Goal: Information Seeking & Learning: Learn about a topic

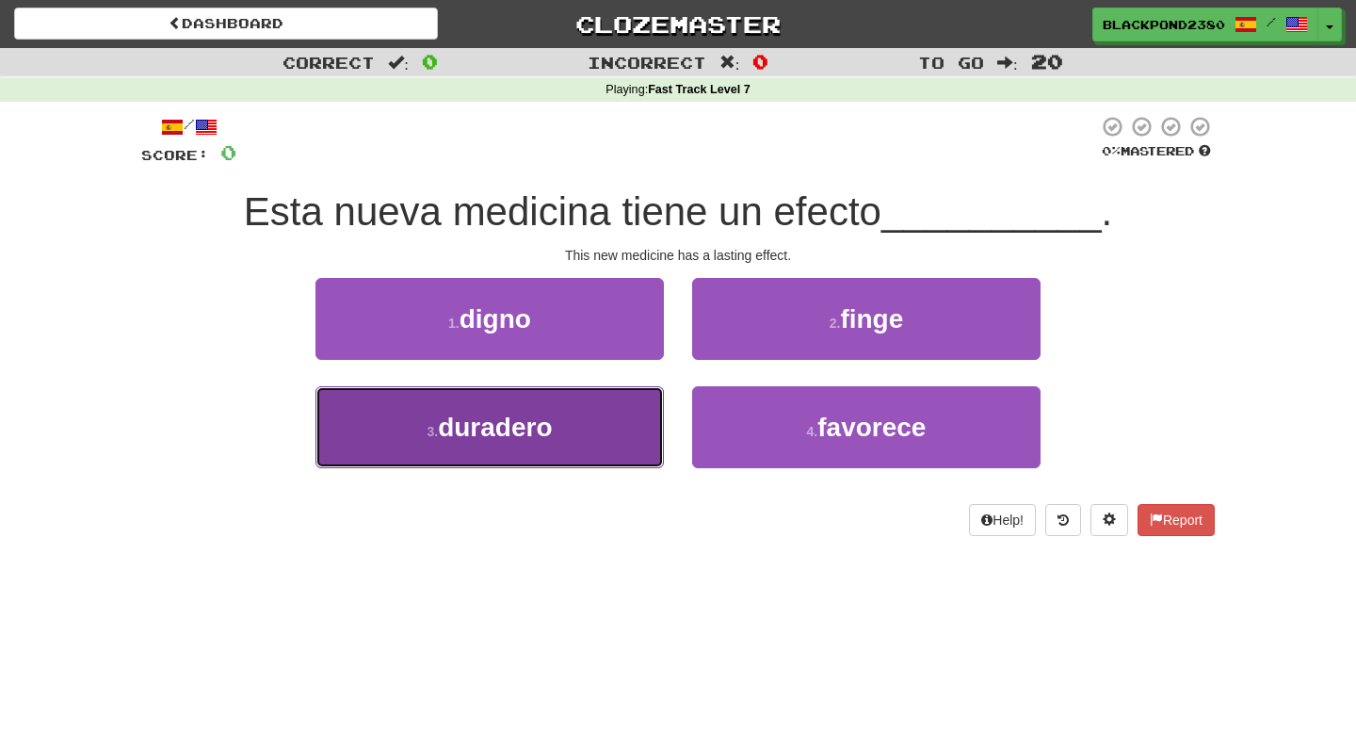
click at [575, 452] on button "3 . [GEOGRAPHIC_DATA]" at bounding box center [490, 427] width 349 height 82
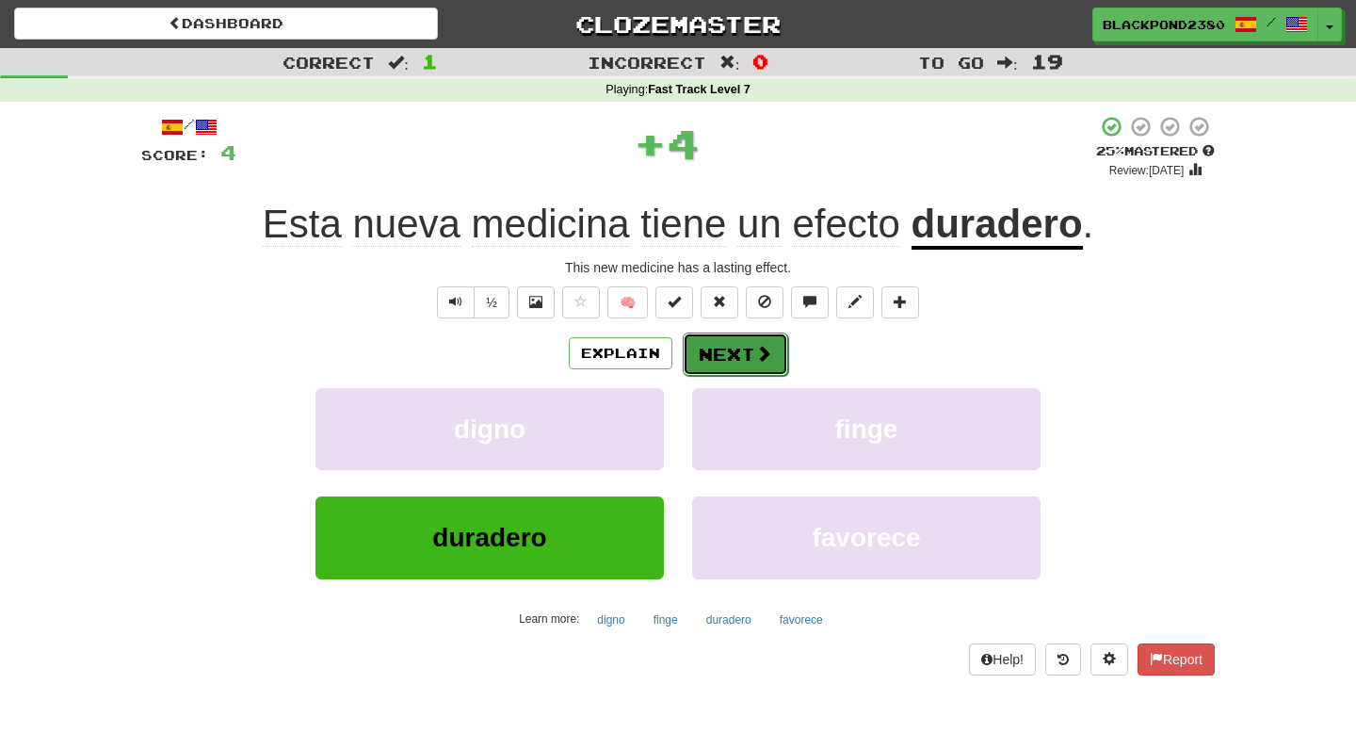
click at [738, 351] on button "Next" at bounding box center [735, 353] width 105 height 43
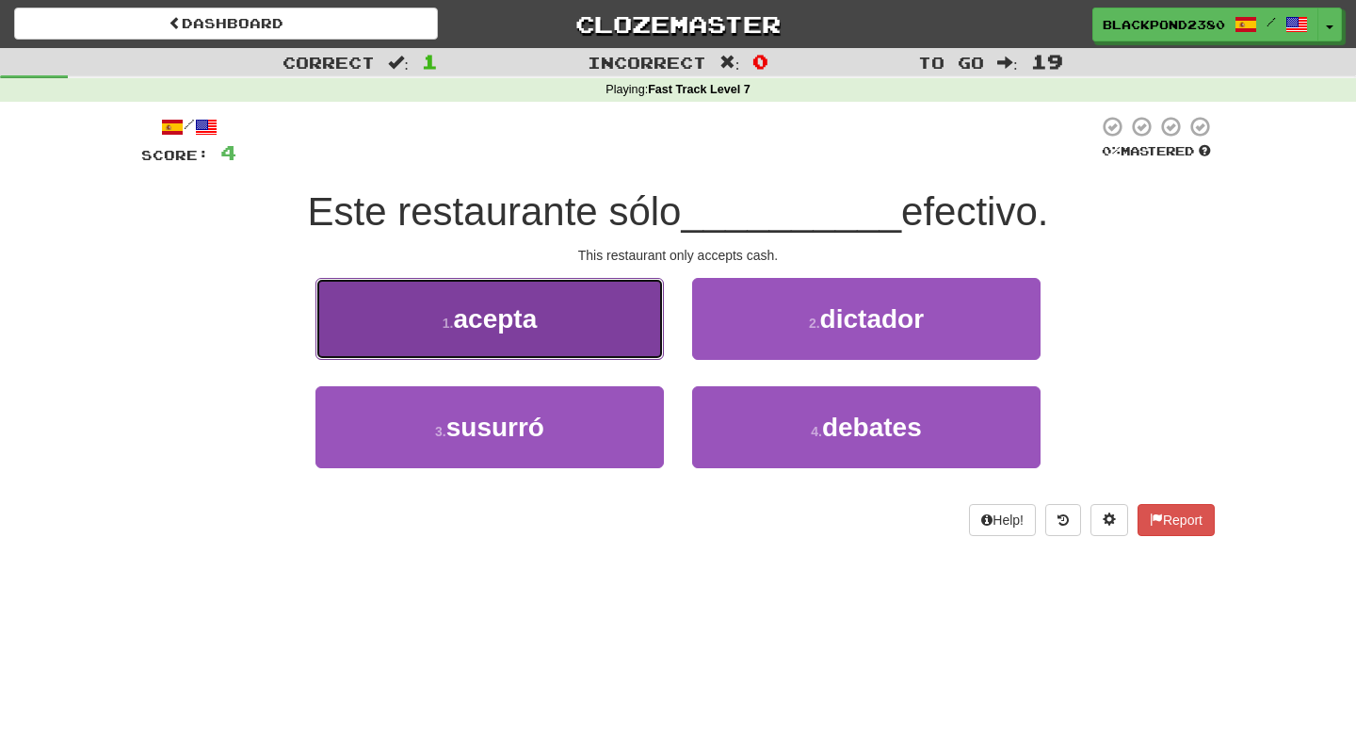
click at [573, 322] on button "1 . acepta" at bounding box center [490, 319] width 349 height 82
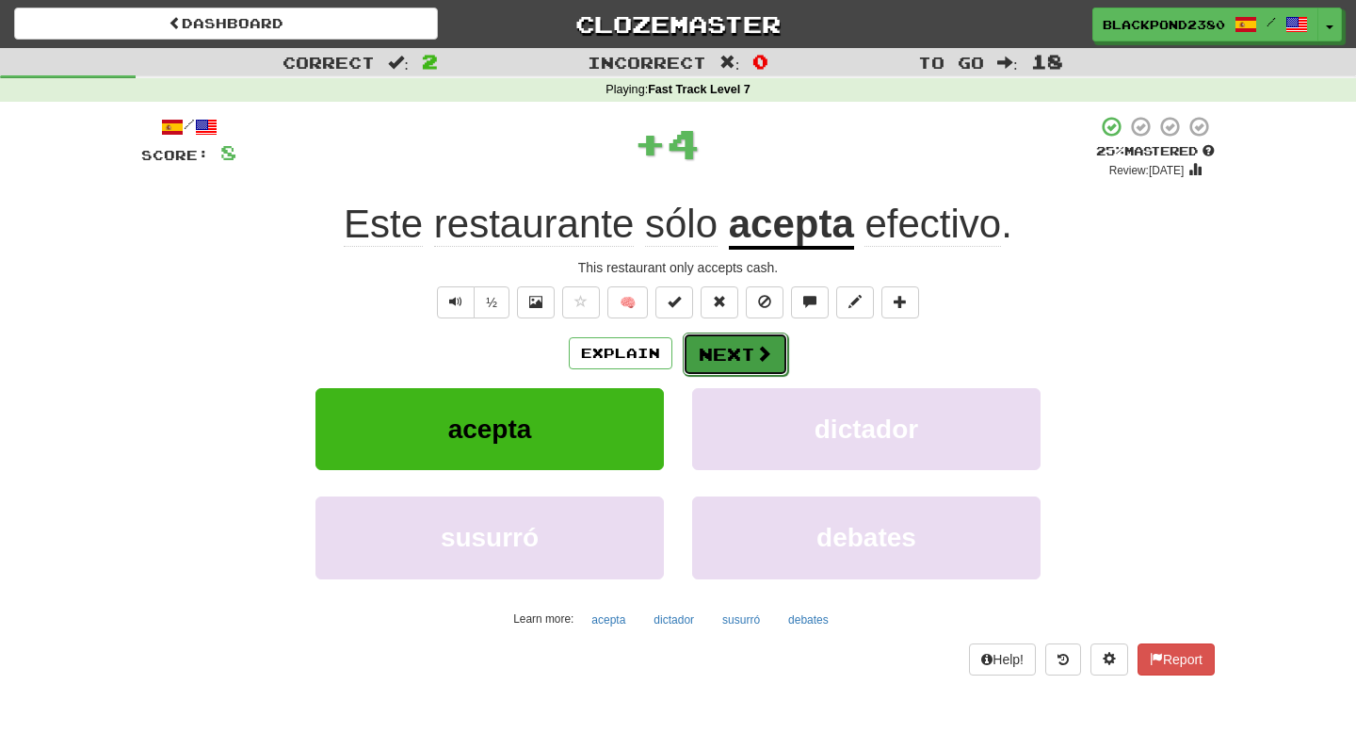
click at [712, 362] on button "Next" at bounding box center [735, 353] width 105 height 43
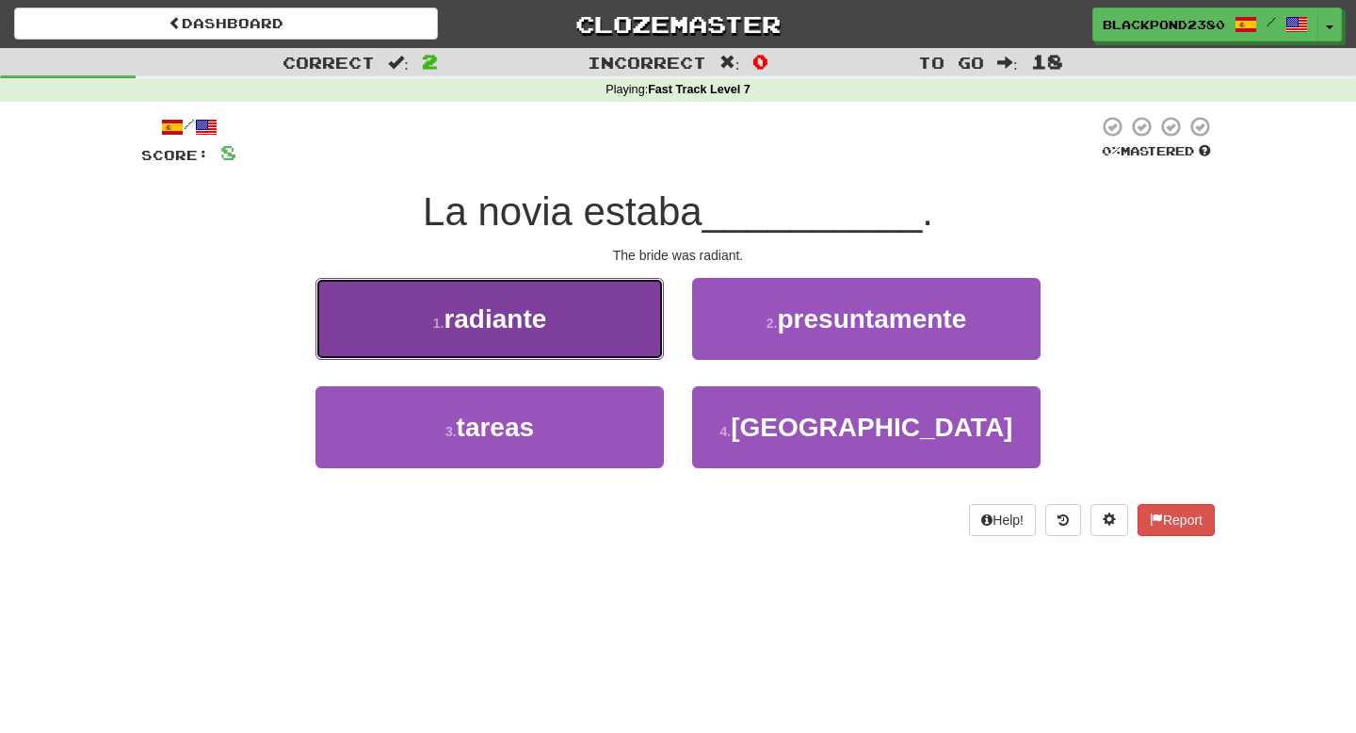
click at [616, 303] on button "1 . radiante" at bounding box center [490, 319] width 349 height 82
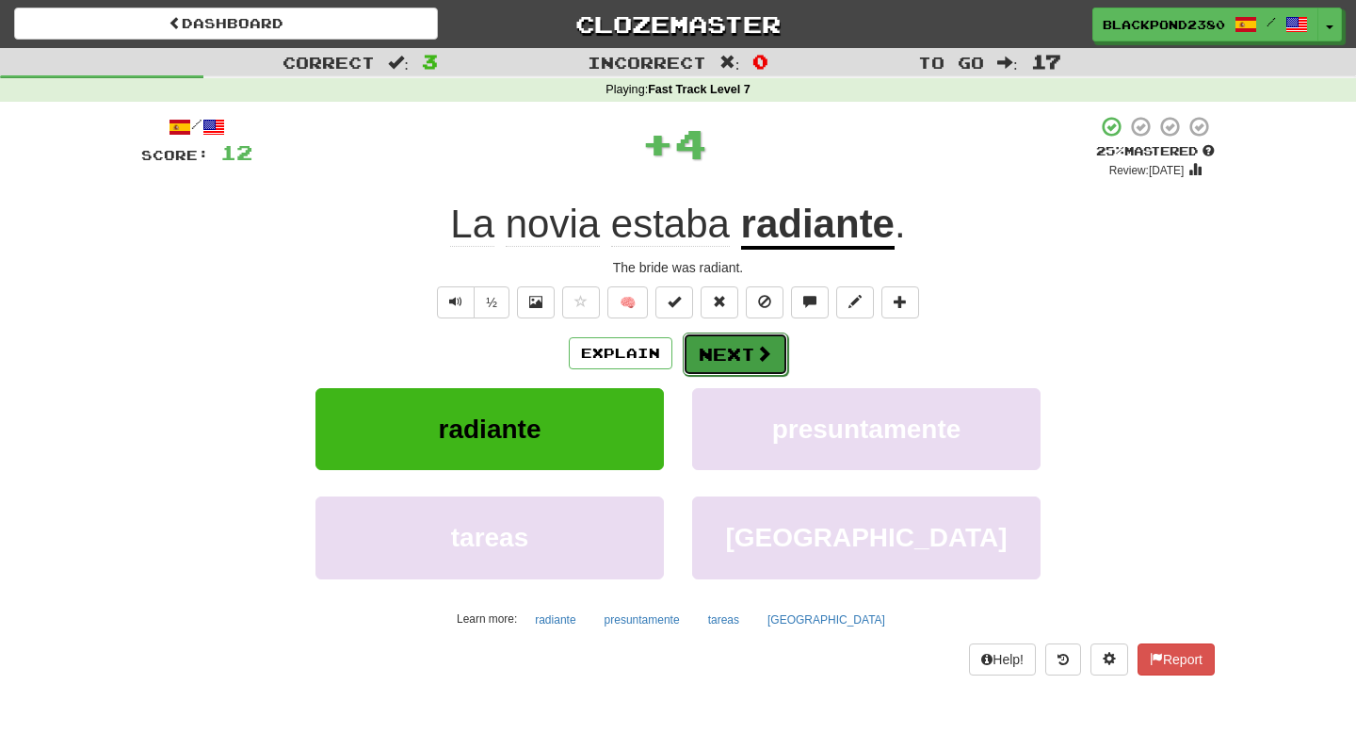
click at [708, 336] on button "Next" at bounding box center [735, 353] width 105 height 43
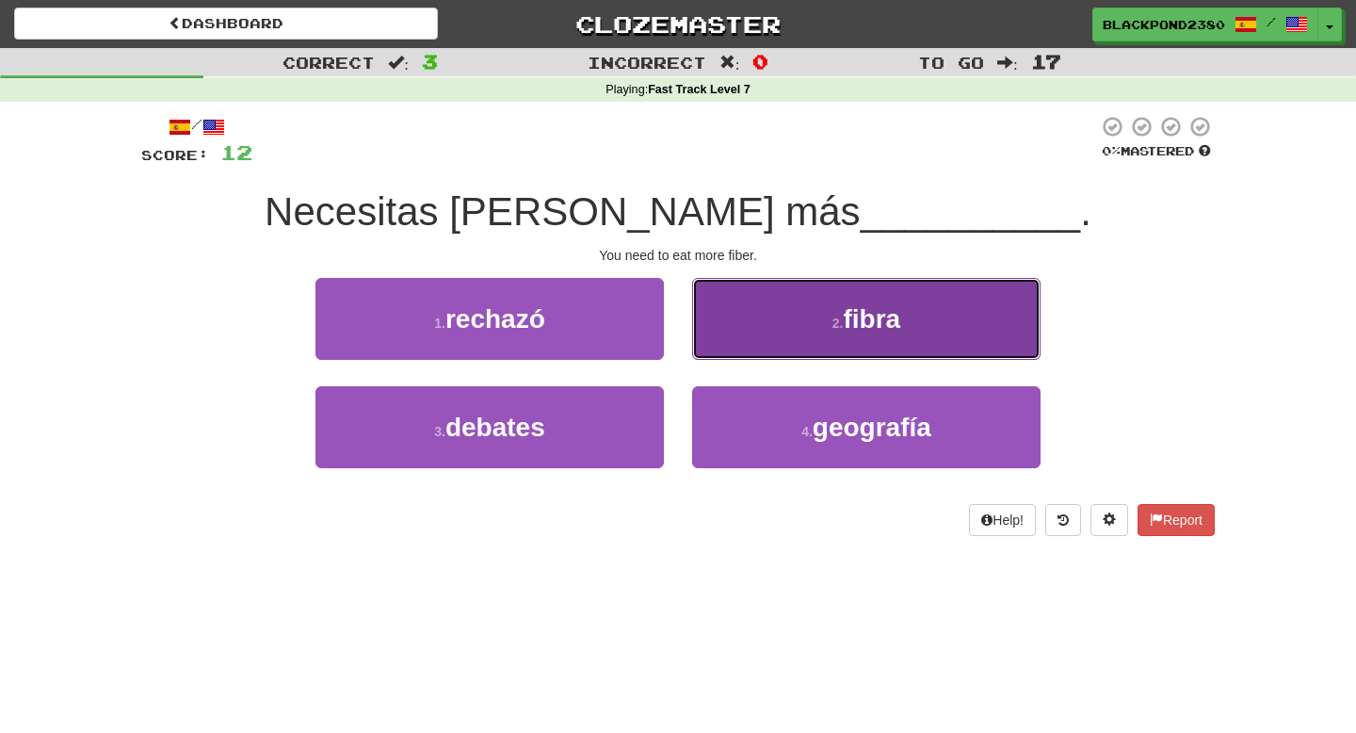
click at [770, 316] on button "2 . fibra" at bounding box center [866, 319] width 349 height 82
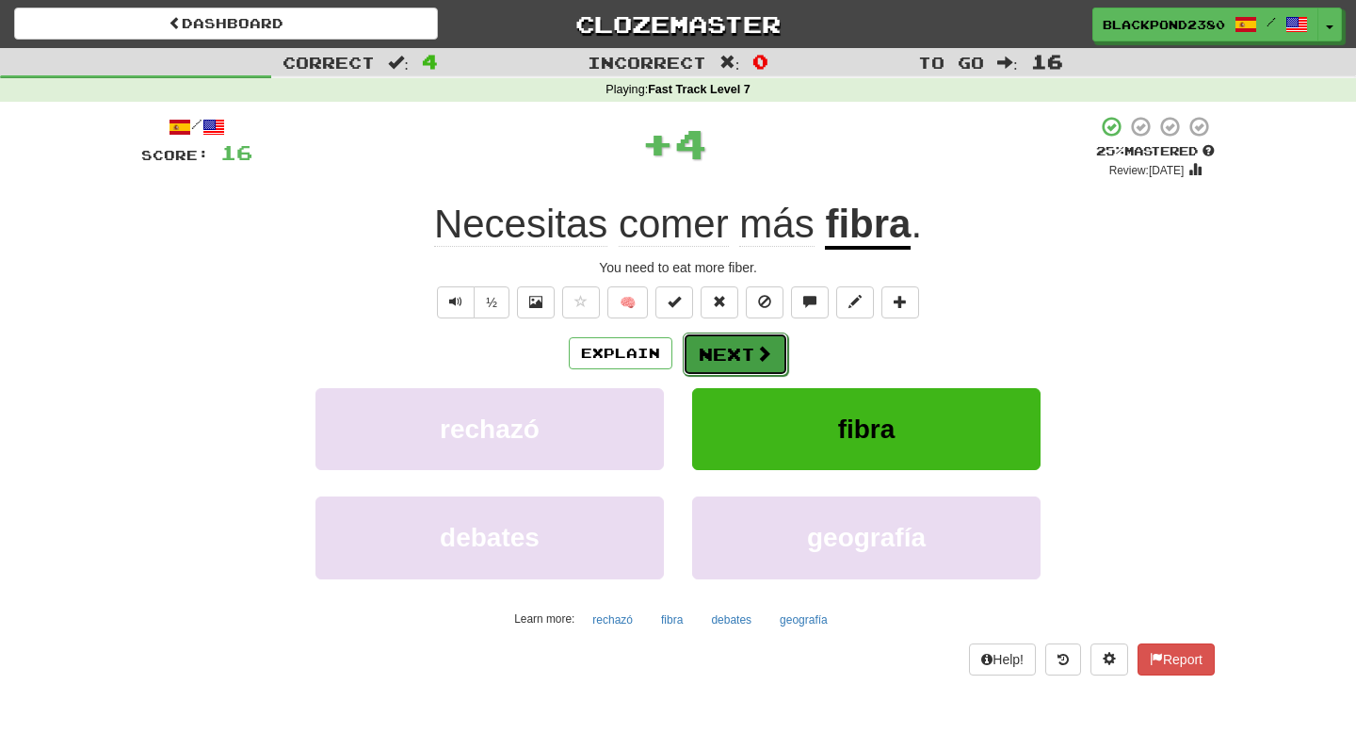
click at [723, 358] on button "Next" at bounding box center [735, 353] width 105 height 43
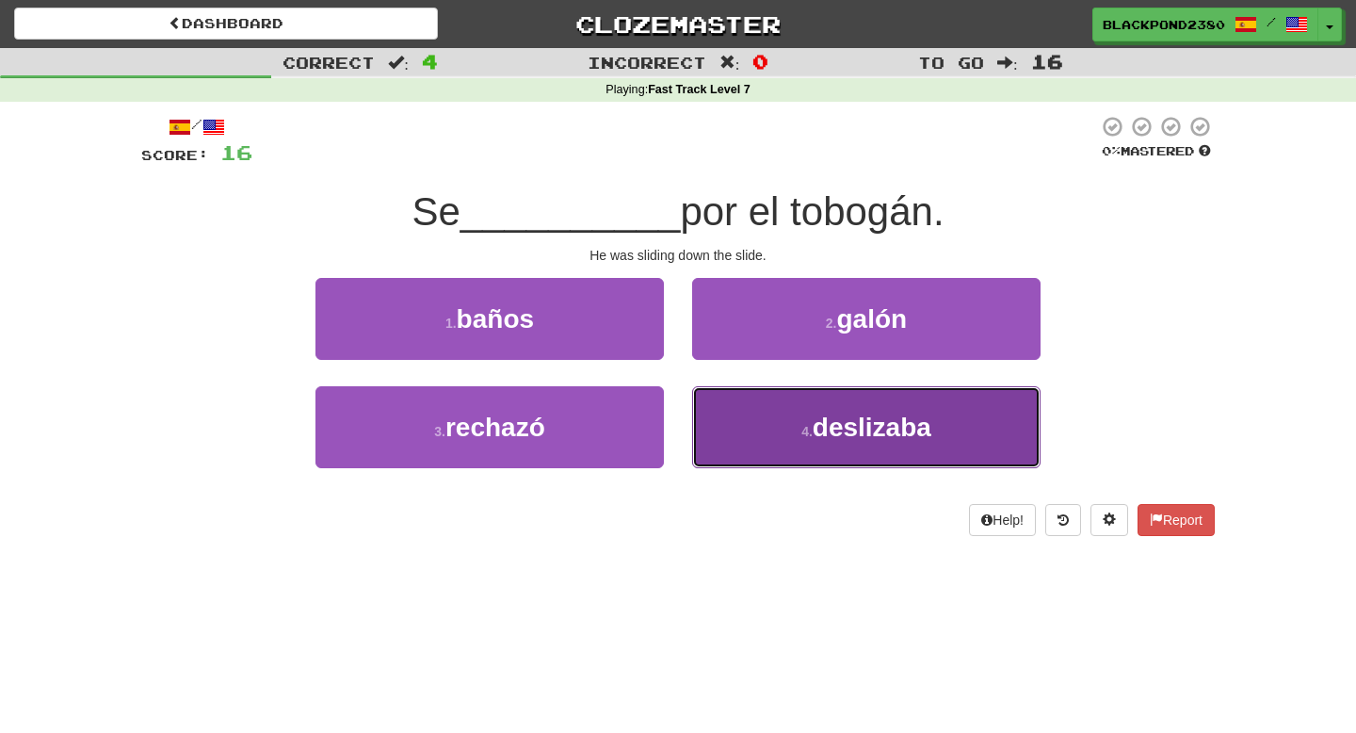
click at [802, 418] on button "4 . deslizaba" at bounding box center [866, 427] width 349 height 82
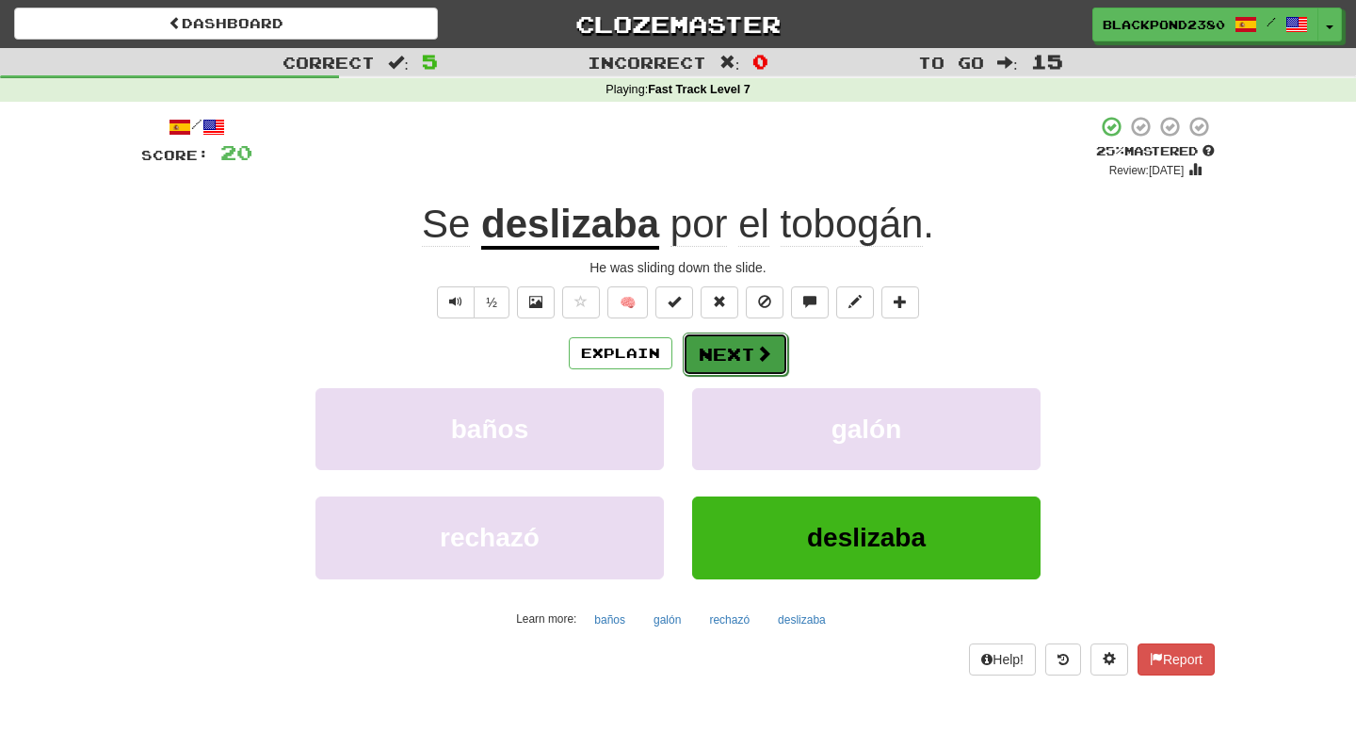
click at [722, 369] on button "Next" at bounding box center [735, 353] width 105 height 43
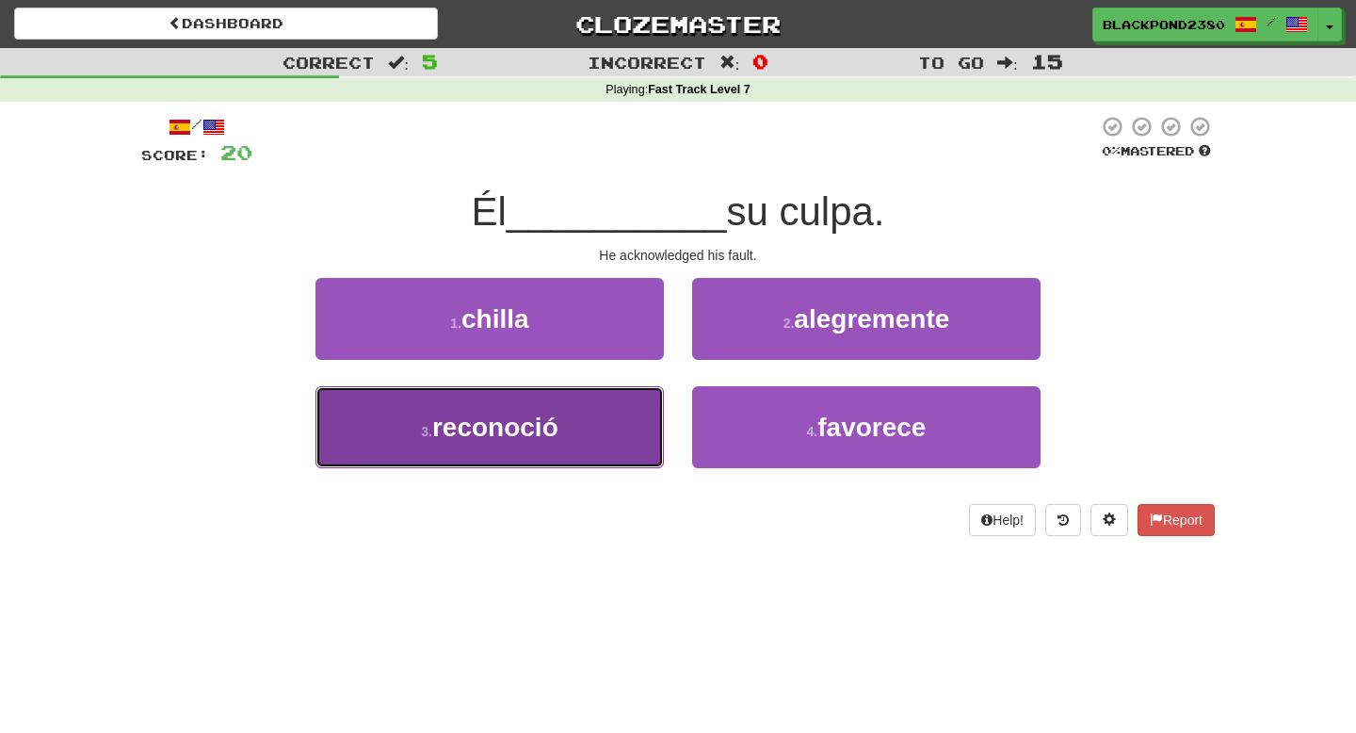
click at [615, 403] on button "3 . reconoció" at bounding box center [490, 427] width 349 height 82
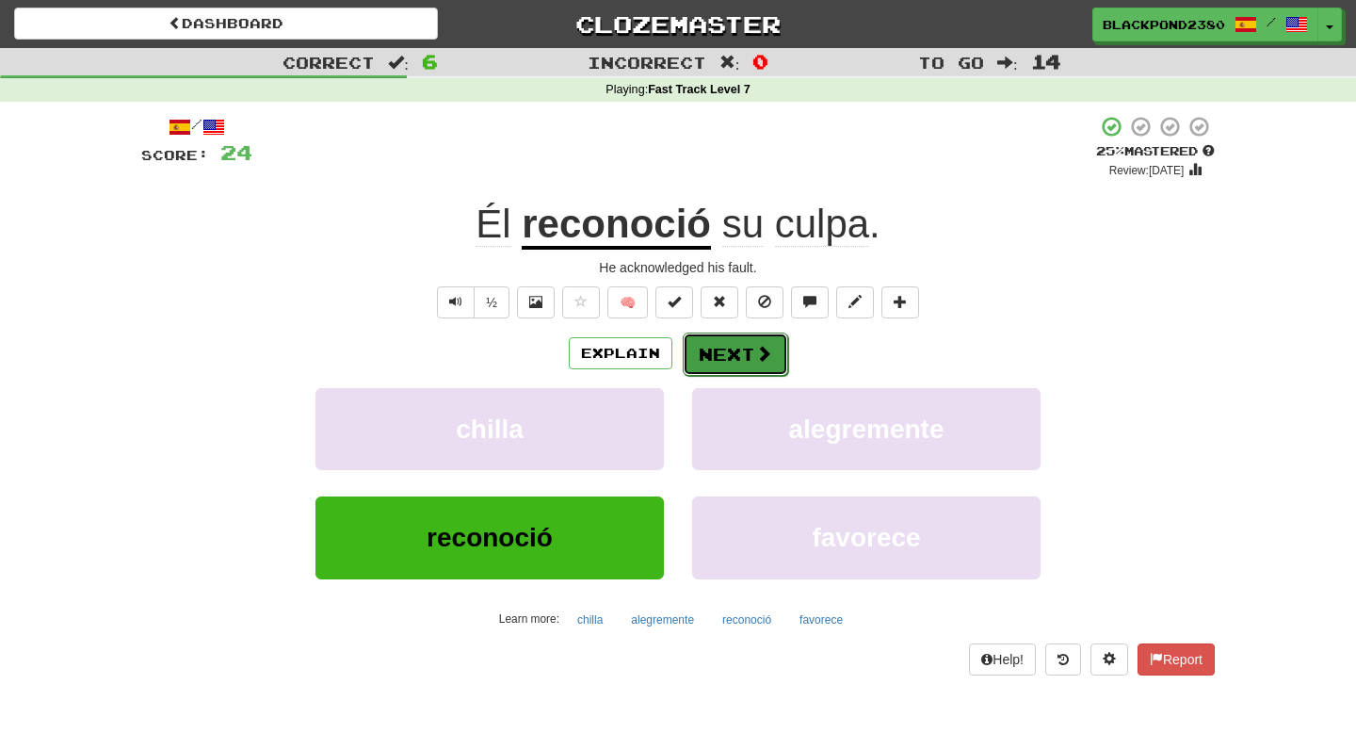
click at [718, 370] on button "Next" at bounding box center [735, 353] width 105 height 43
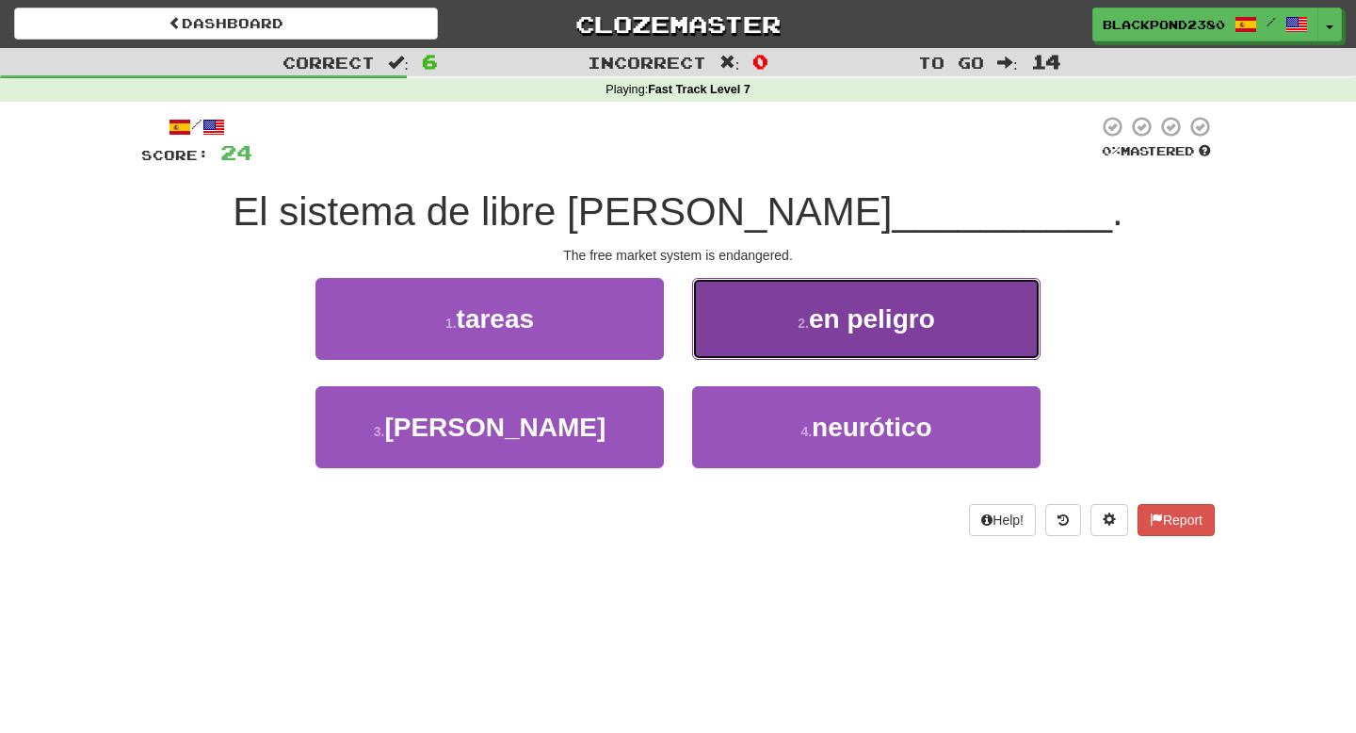
click at [796, 320] on button "2 . en peligro" at bounding box center [866, 319] width 349 height 82
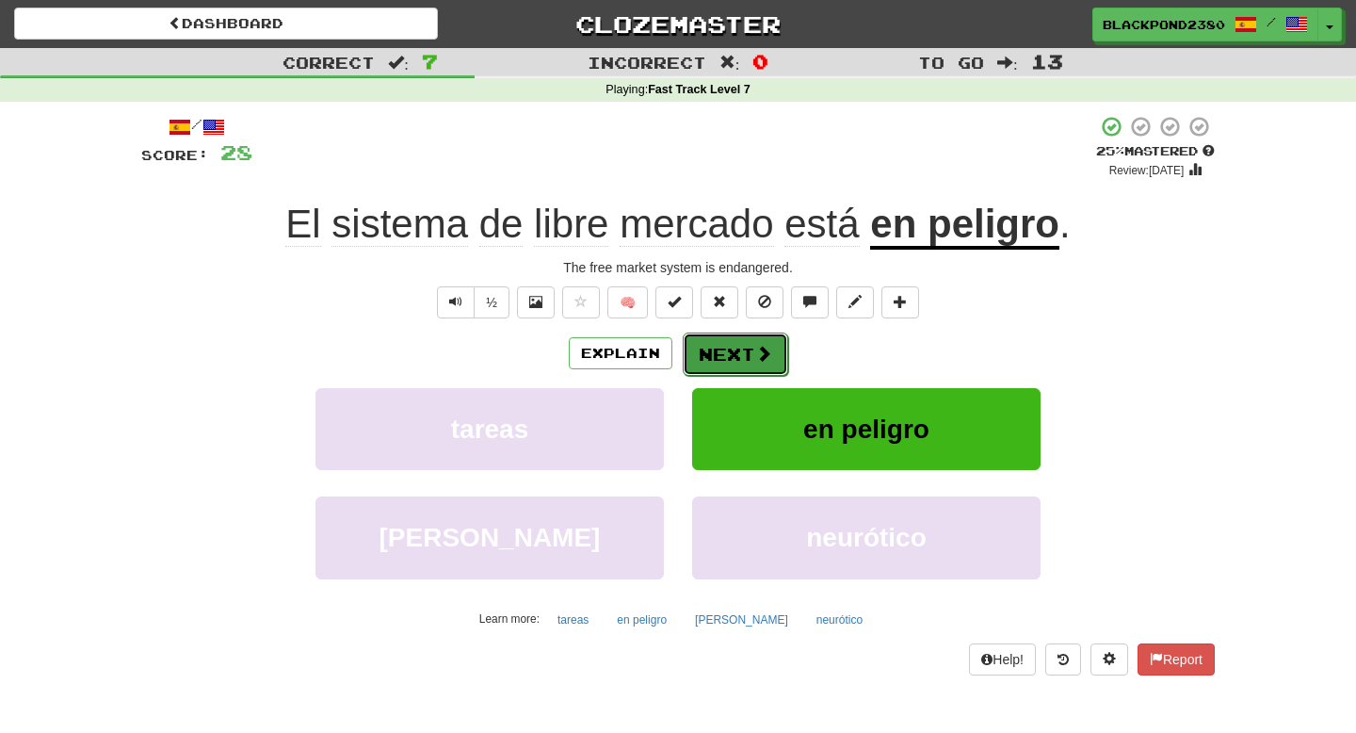
click at [738, 362] on button "Next" at bounding box center [735, 353] width 105 height 43
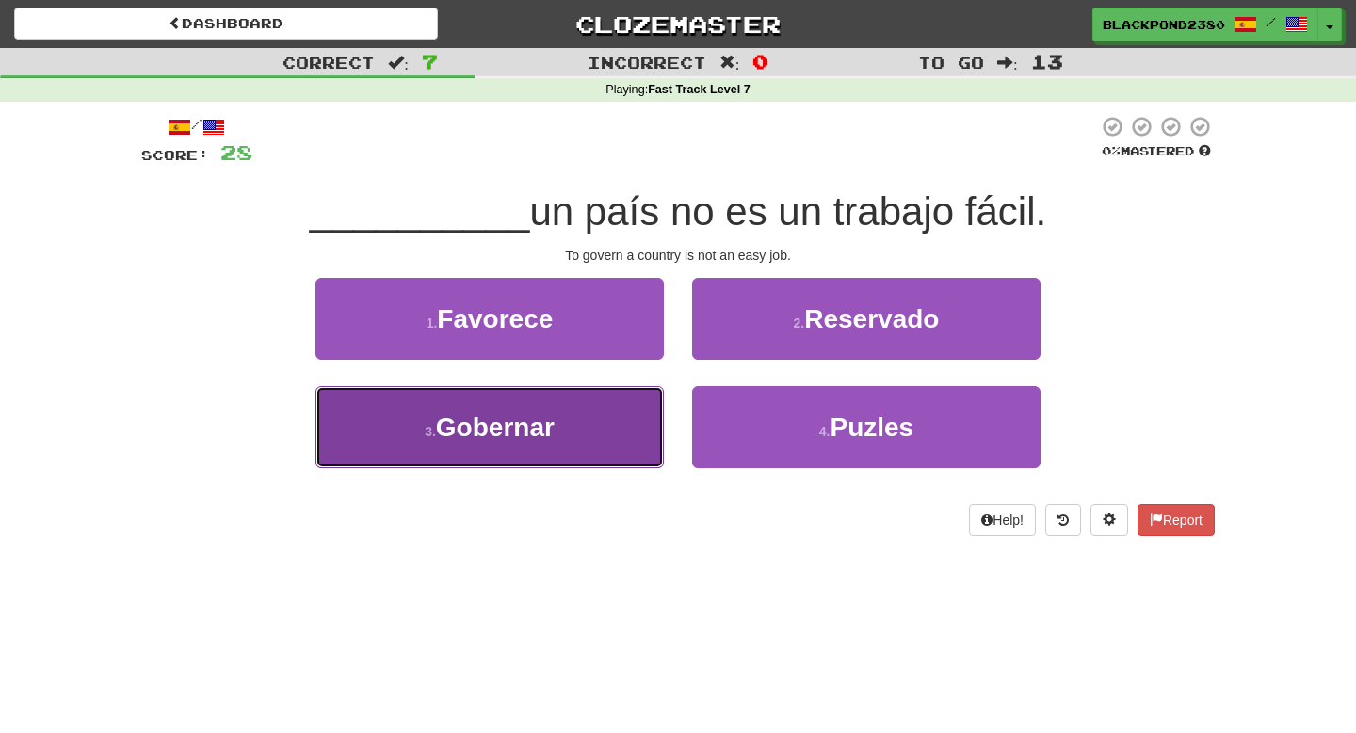
click at [574, 447] on button "3 . [GEOGRAPHIC_DATA]" at bounding box center [490, 427] width 349 height 82
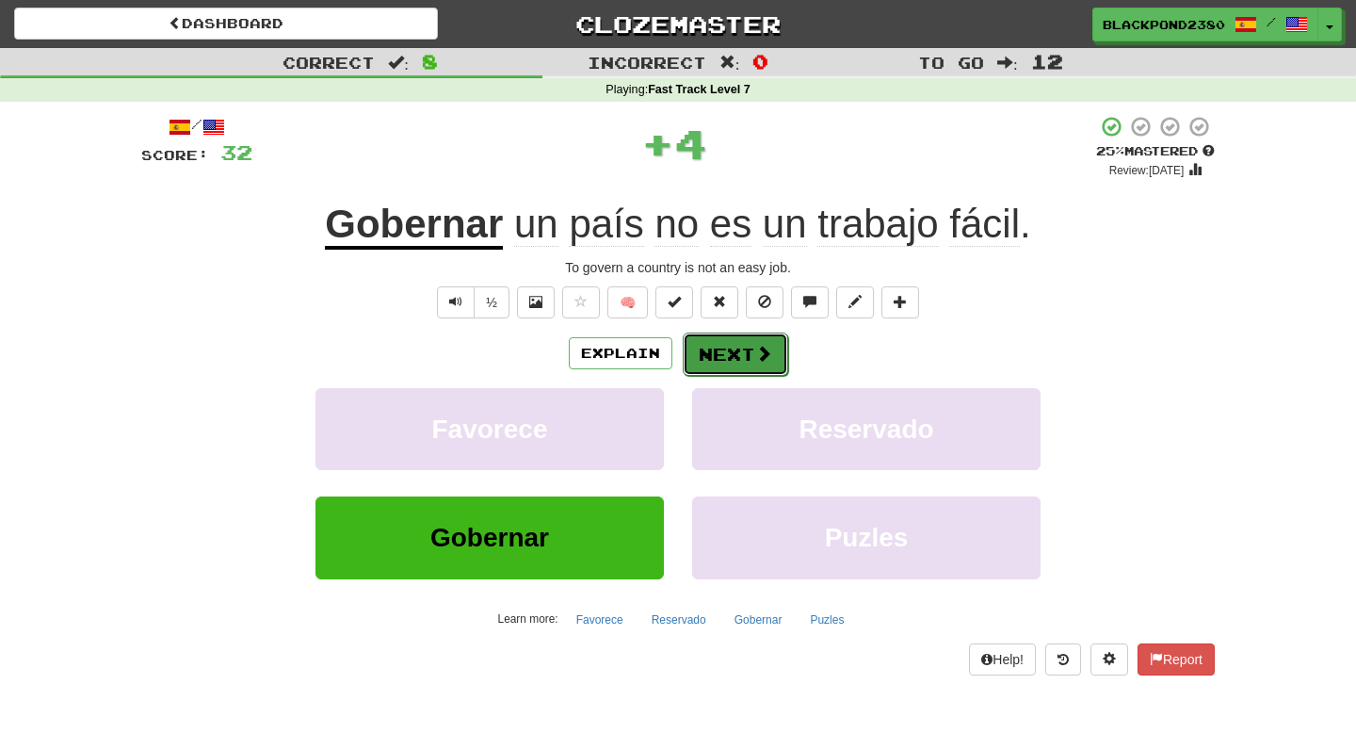
click at [737, 351] on button "Next" at bounding box center [735, 353] width 105 height 43
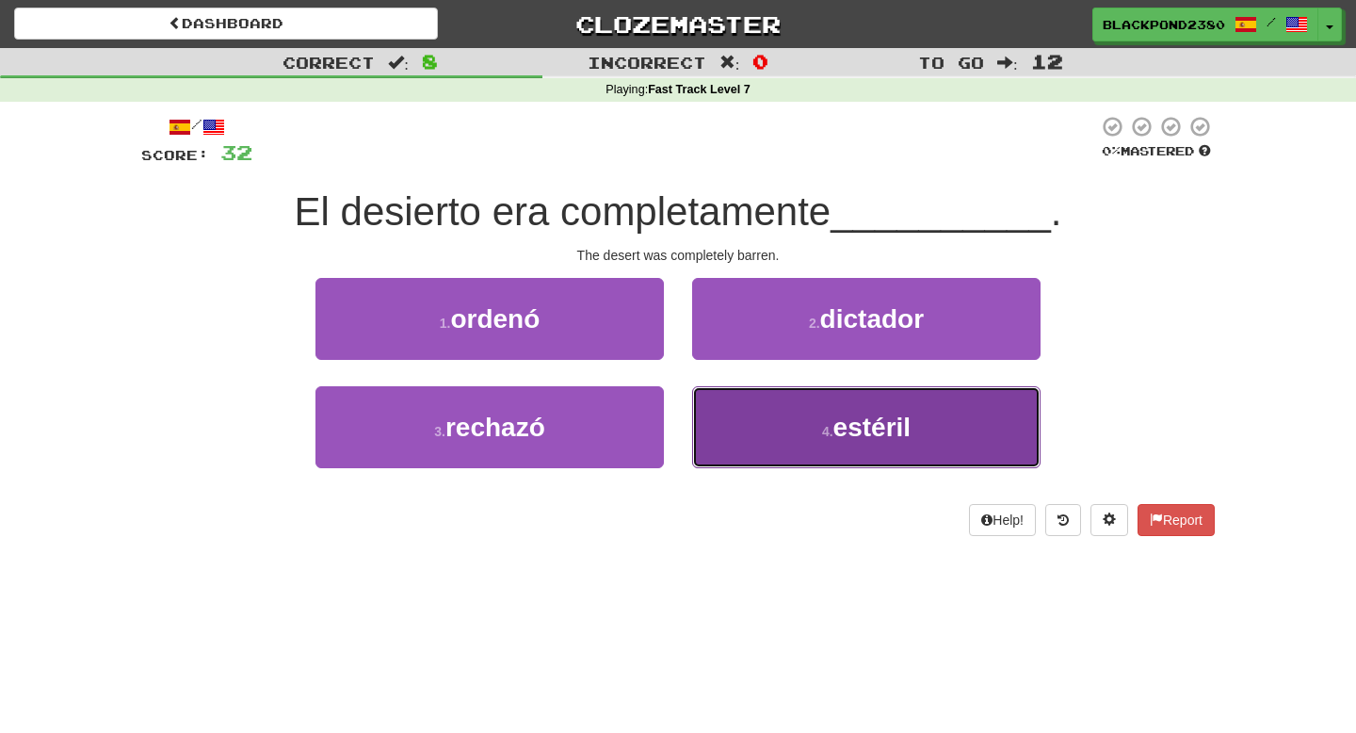
click at [704, 424] on button "4 . estéril" at bounding box center [866, 427] width 349 height 82
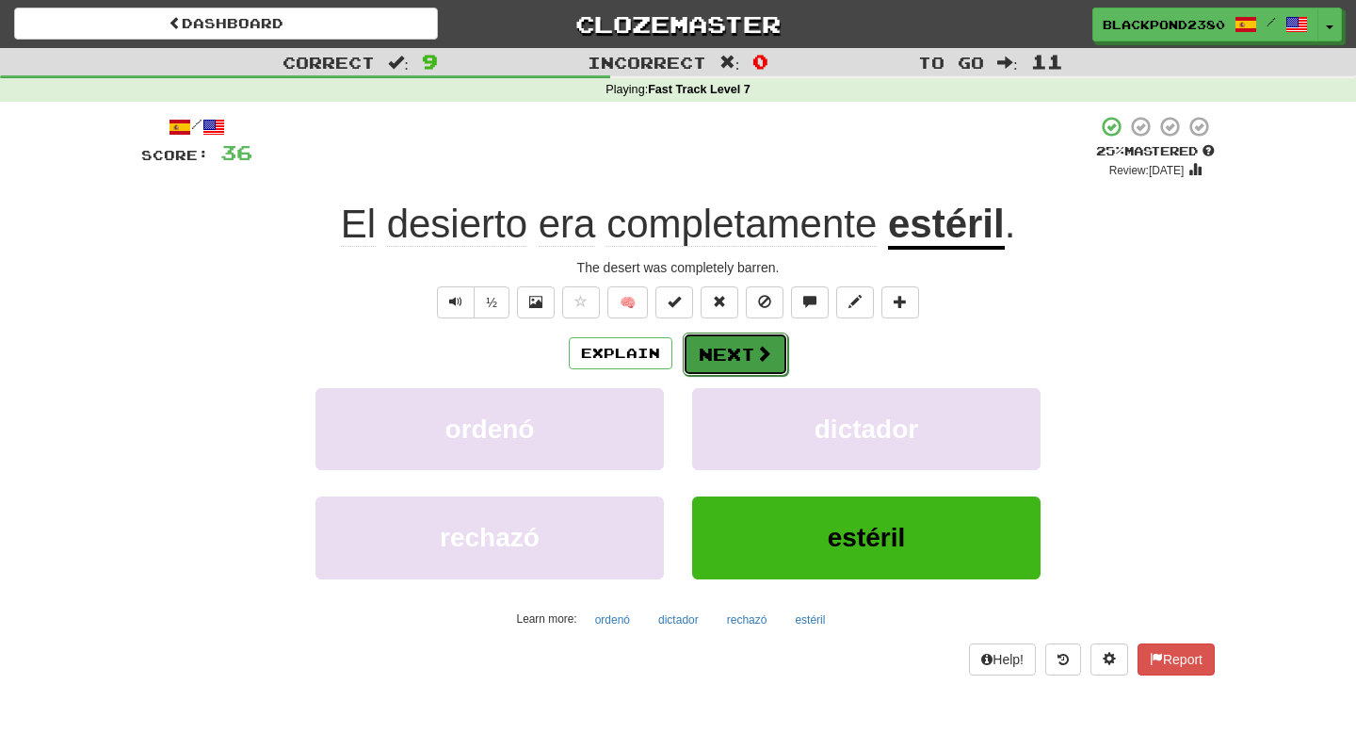
click at [697, 368] on button "Next" at bounding box center [735, 353] width 105 height 43
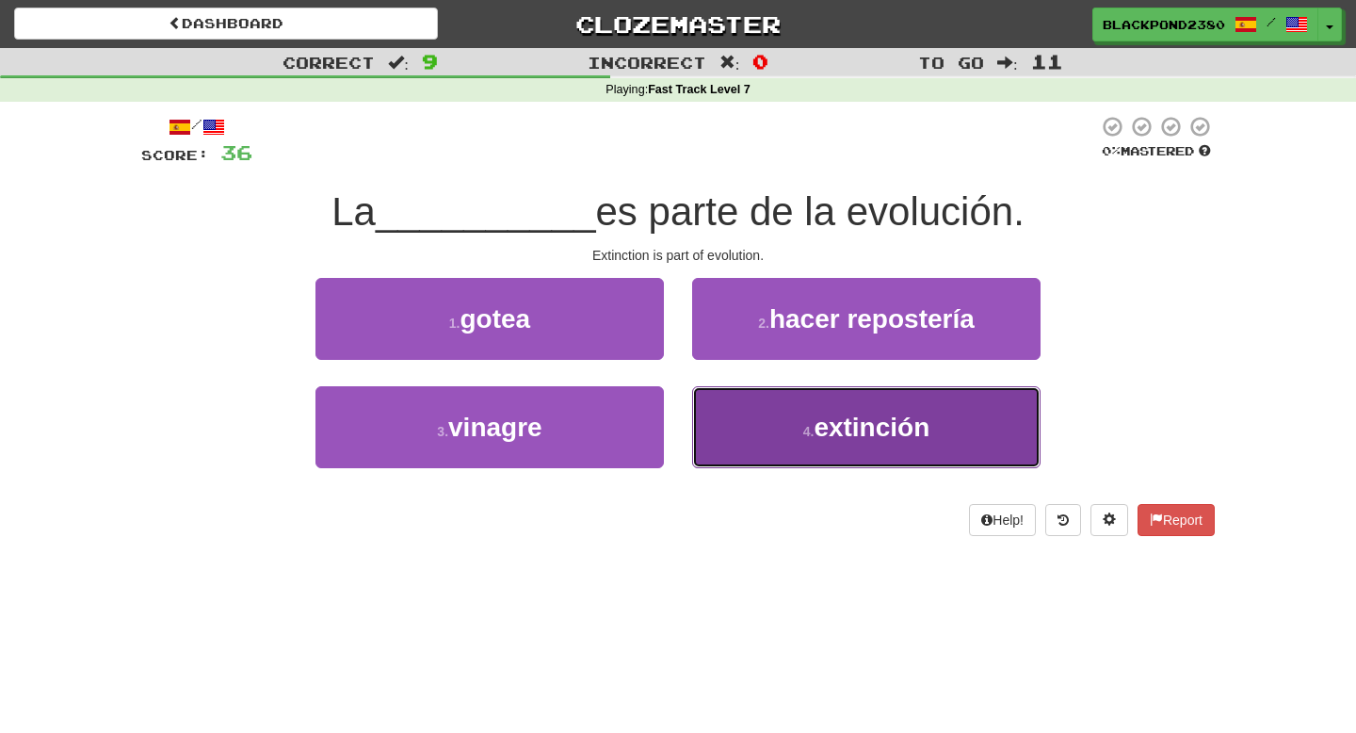
click at [743, 443] on button "4 . extinción" at bounding box center [866, 427] width 349 height 82
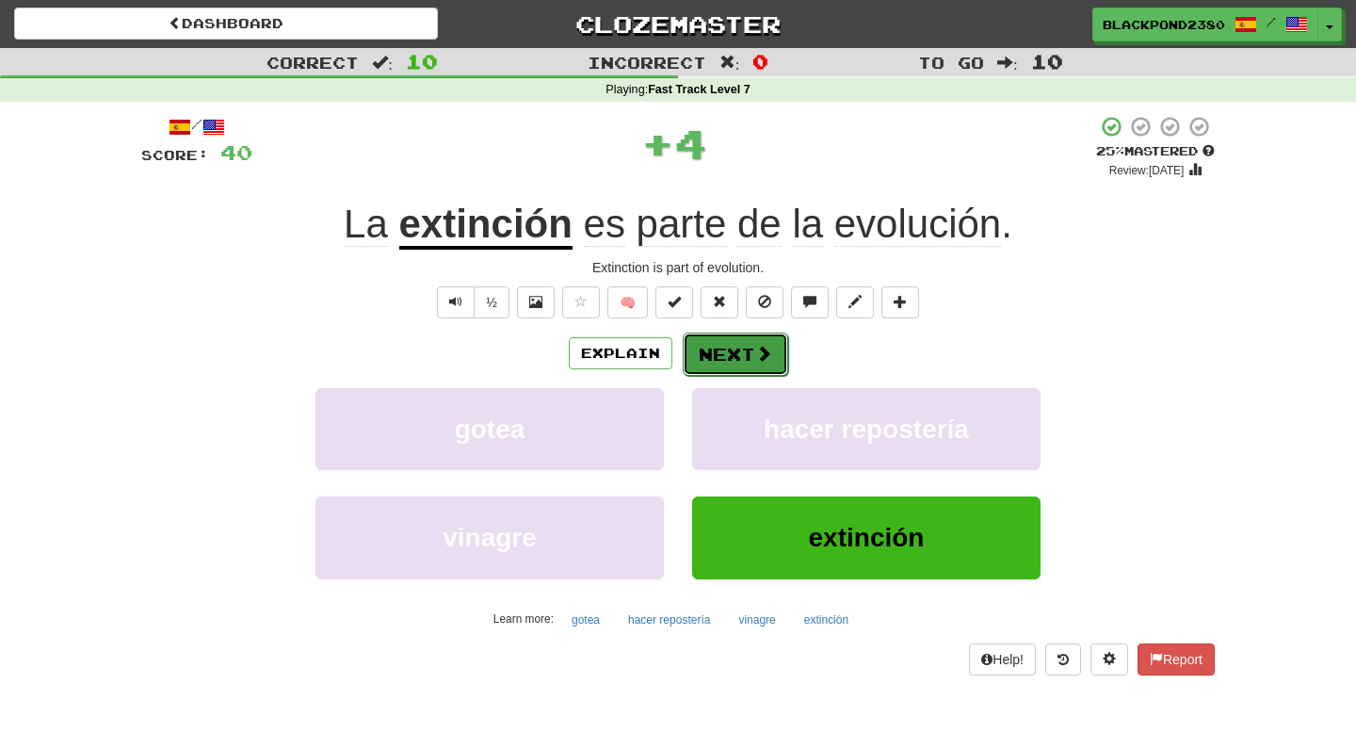
click at [738, 358] on button "Next" at bounding box center [735, 353] width 105 height 43
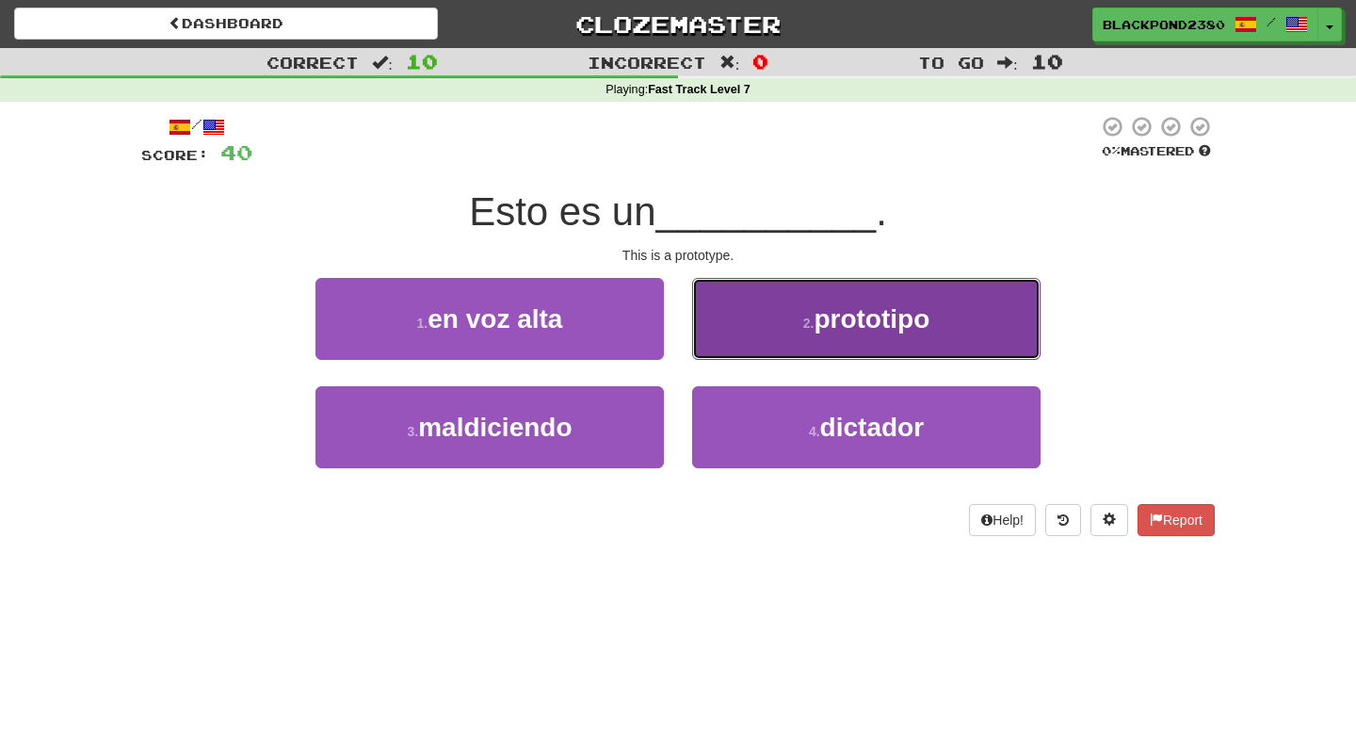
click at [725, 315] on button "2 . prototipo" at bounding box center [866, 319] width 349 height 82
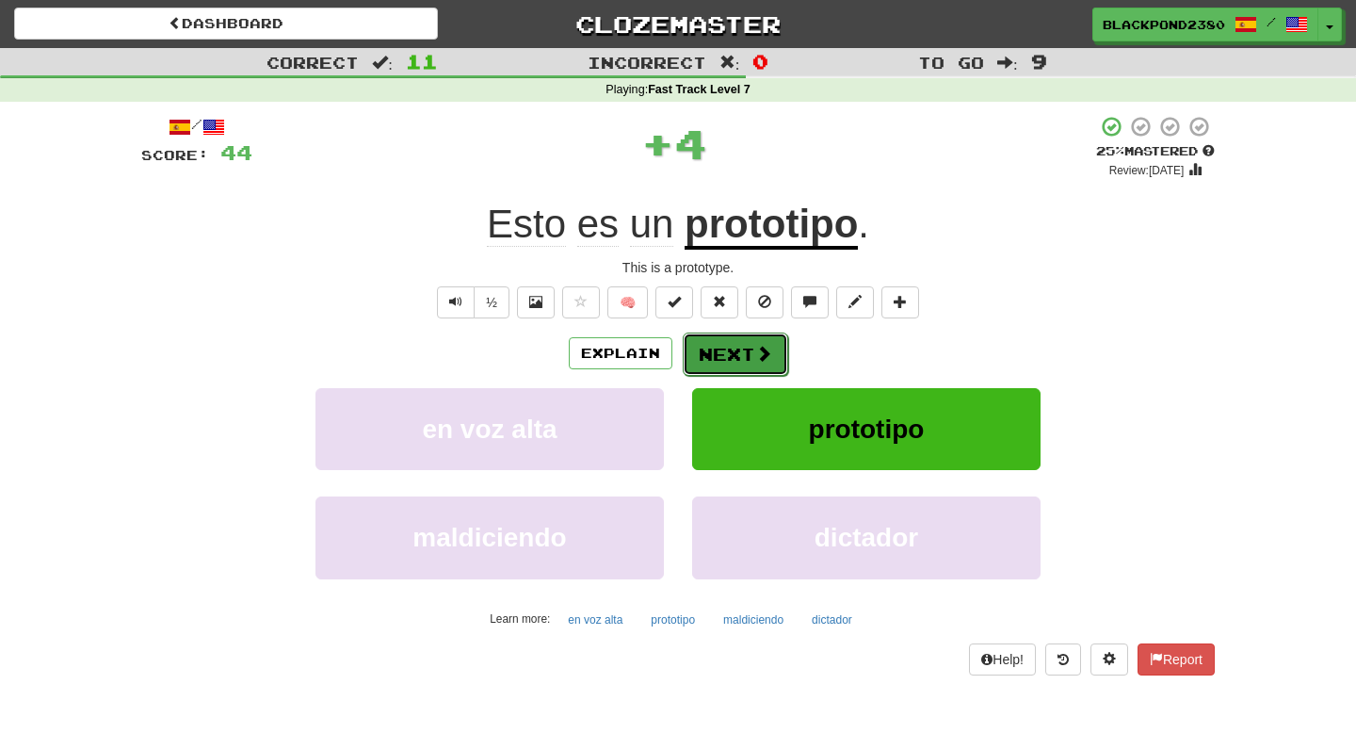
click at [705, 360] on button "Next" at bounding box center [735, 353] width 105 height 43
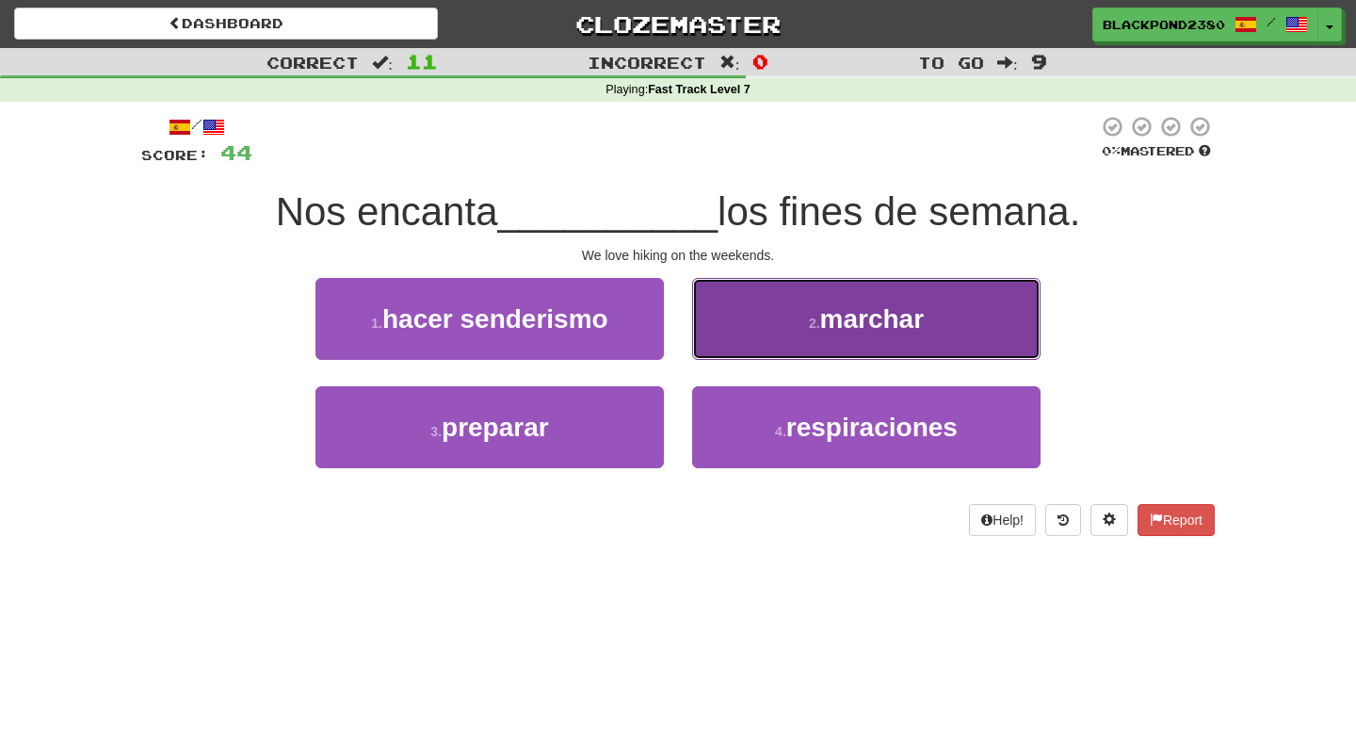
click at [801, 306] on button "2 . marchar" at bounding box center [866, 319] width 349 height 82
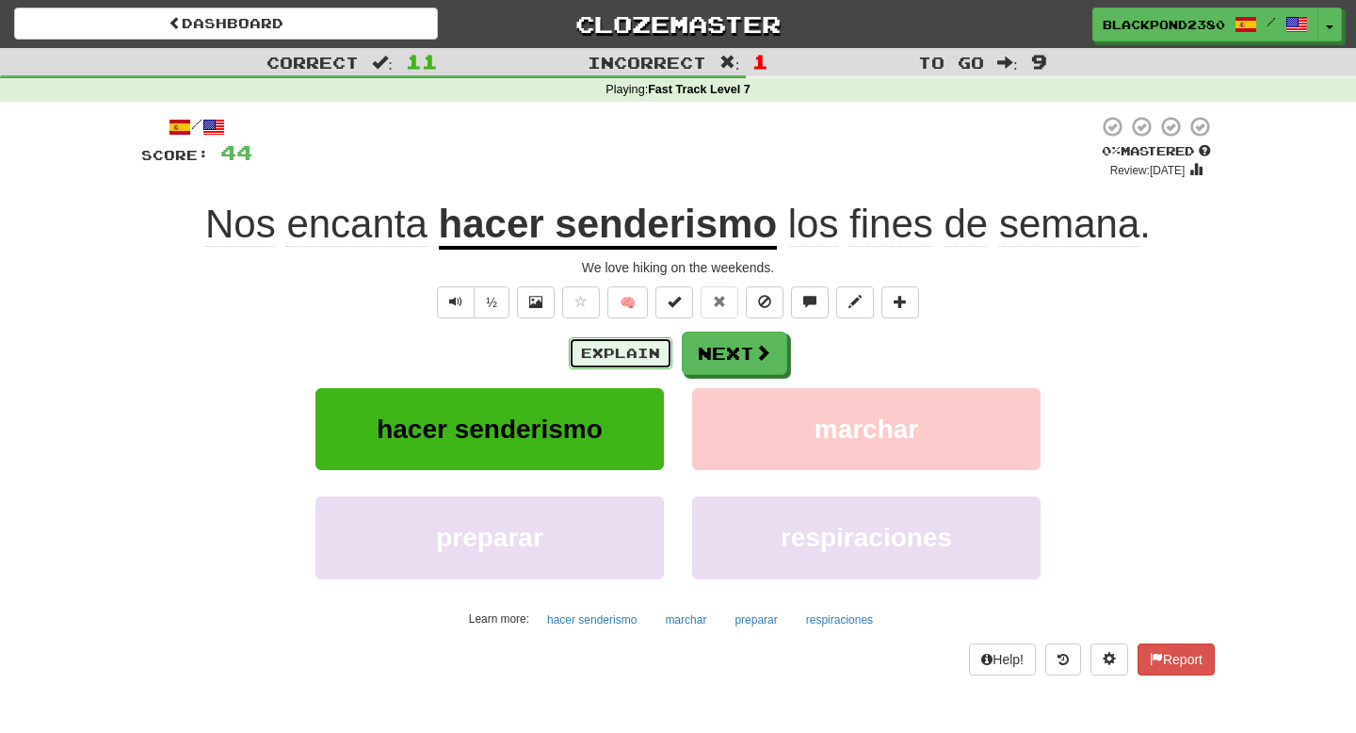
click at [661, 361] on button "Explain" at bounding box center [621, 353] width 104 height 32
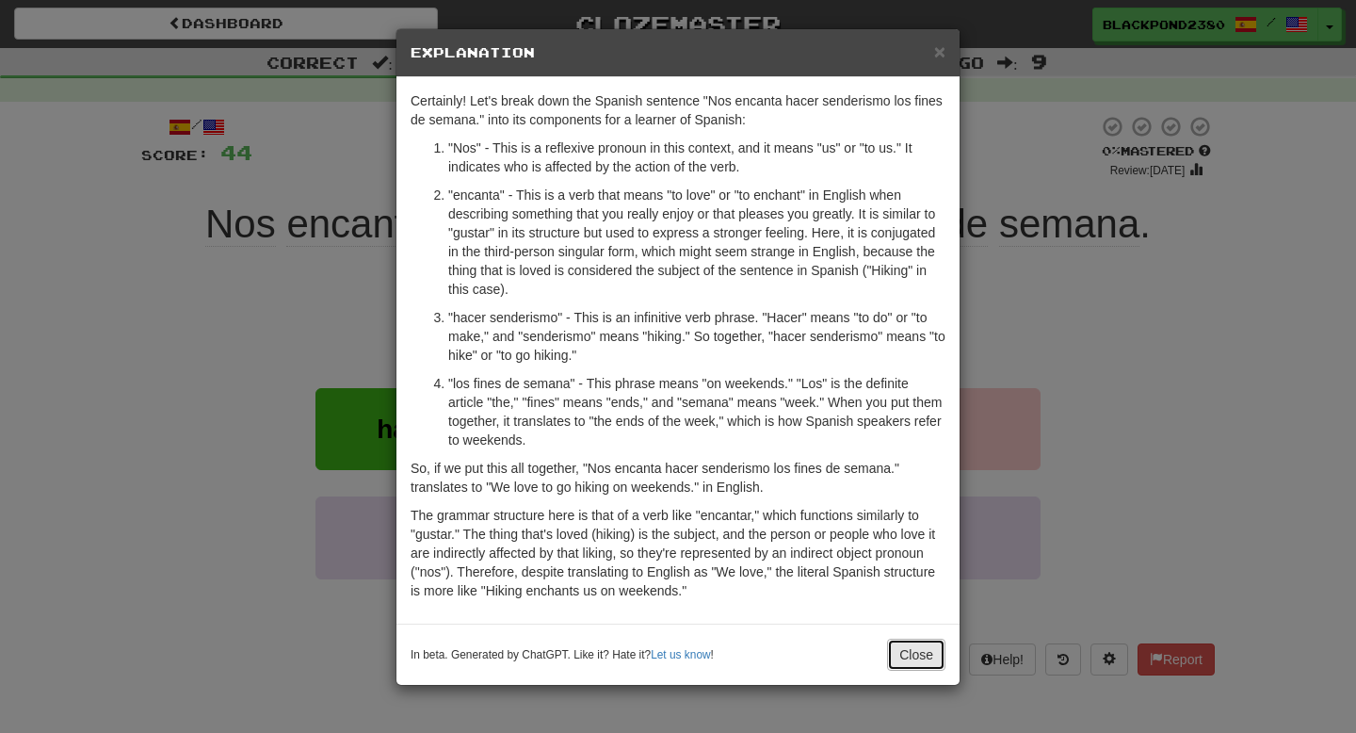
click at [905, 657] on button "Close" at bounding box center [916, 655] width 58 height 32
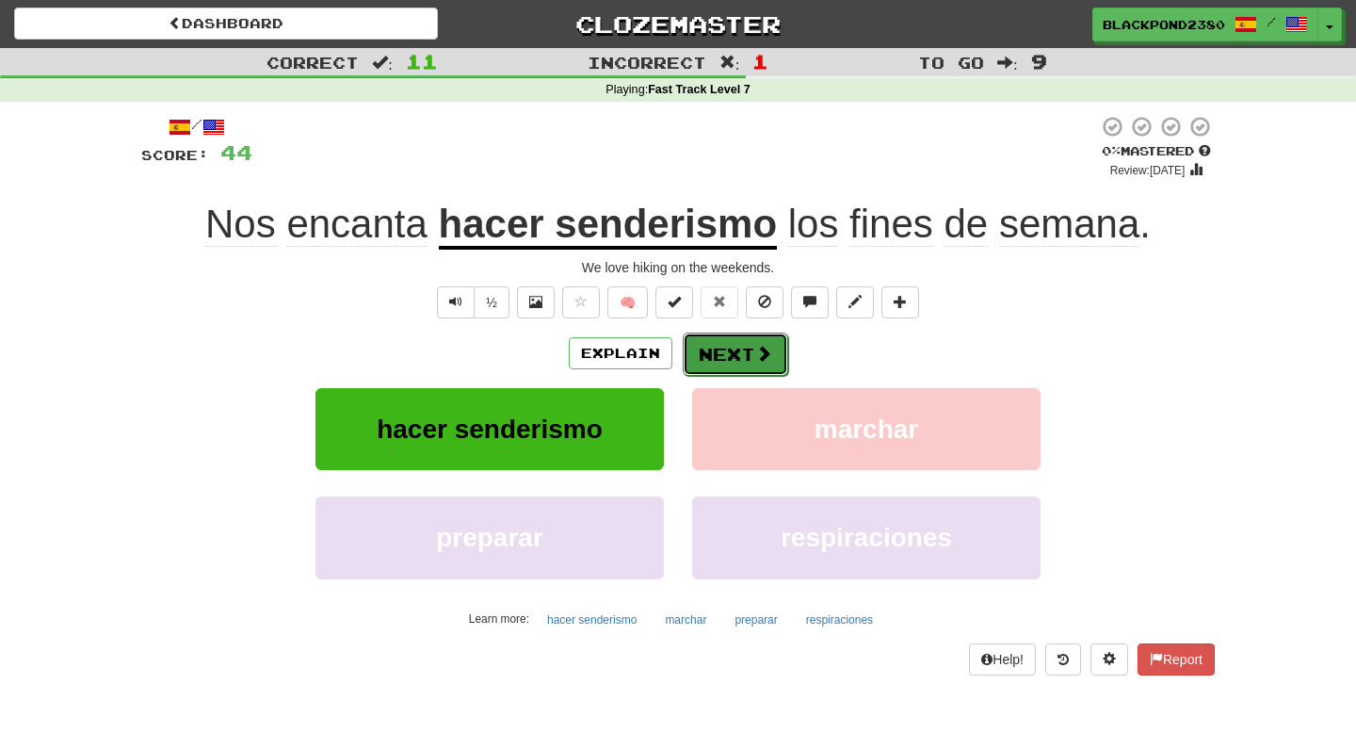
click at [749, 354] on button "Next" at bounding box center [735, 353] width 105 height 43
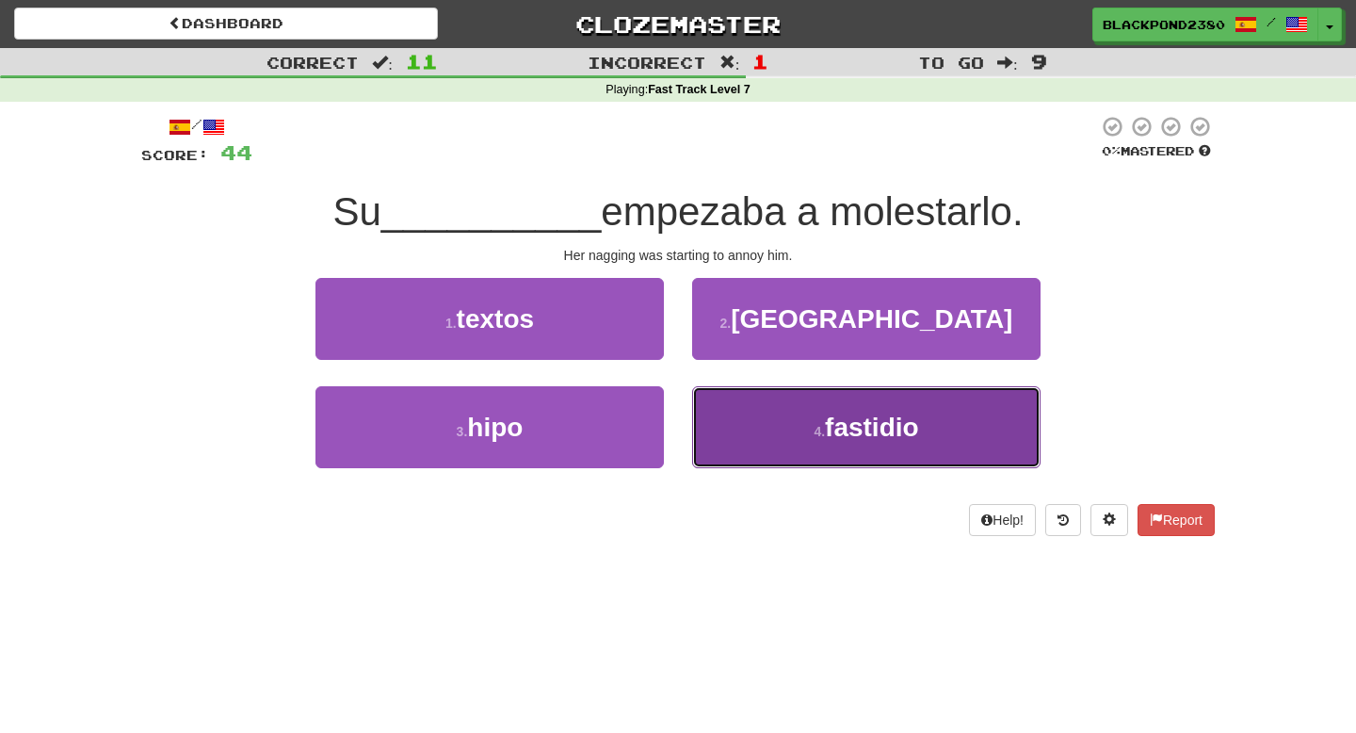
click at [743, 401] on button "4 . fastidio" at bounding box center [866, 427] width 349 height 82
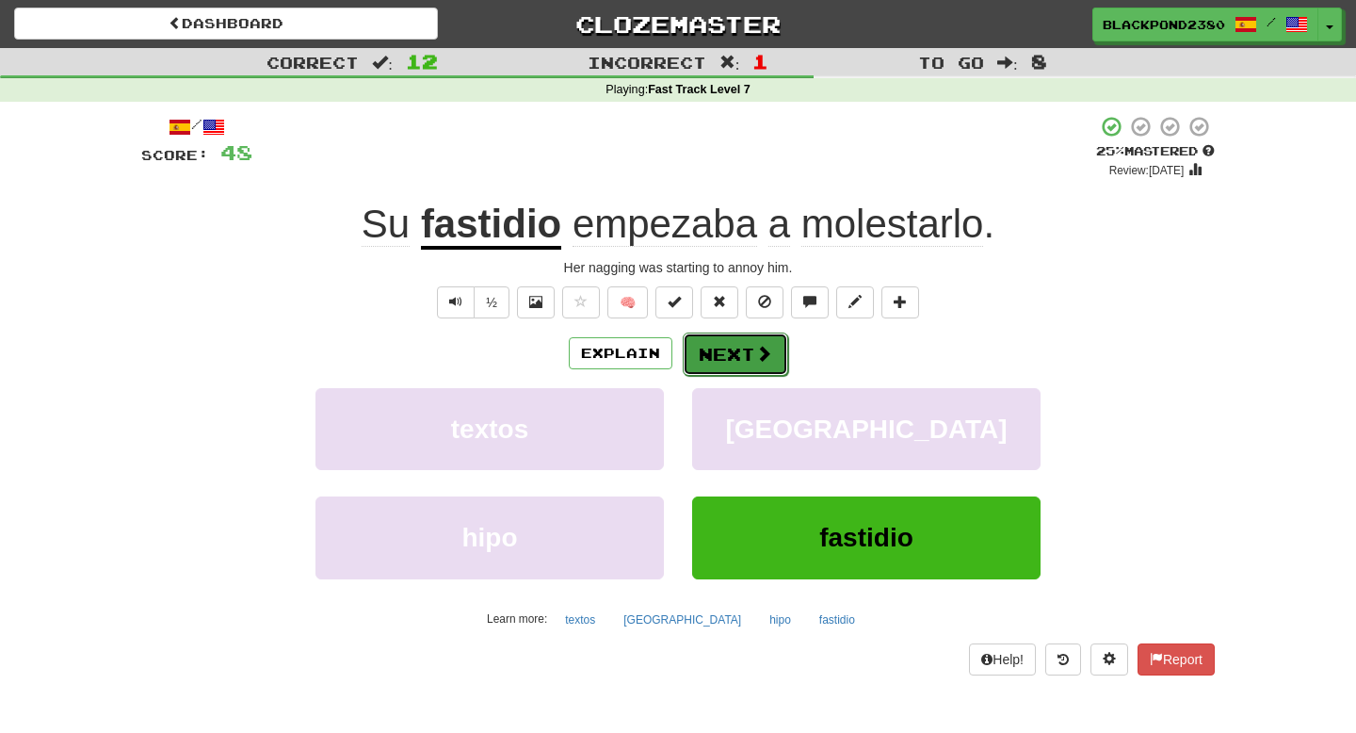
click at [703, 355] on button "Next" at bounding box center [735, 353] width 105 height 43
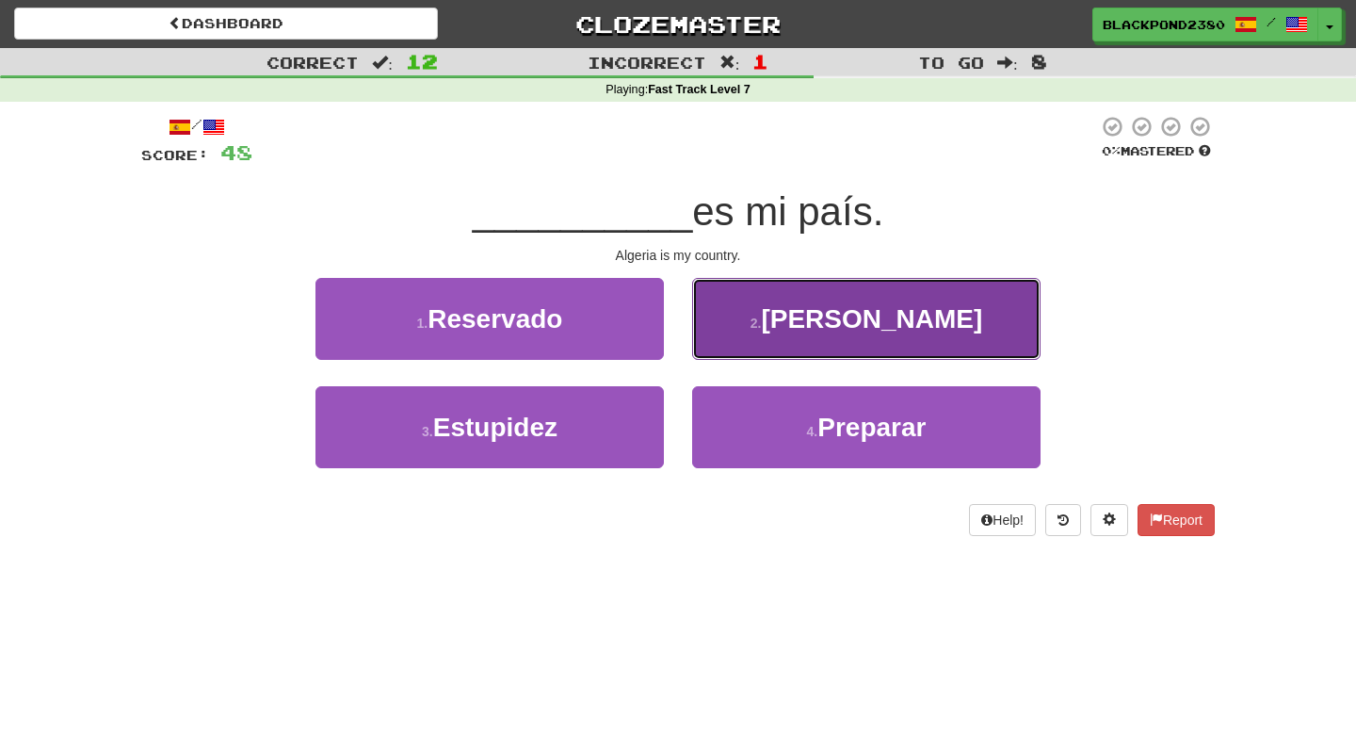
click at [748, 301] on button "2 . [GEOGRAPHIC_DATA]" at bounding box center [866, 319] width 349 height 82
